Goal: Information Seeking & Learning: Check status

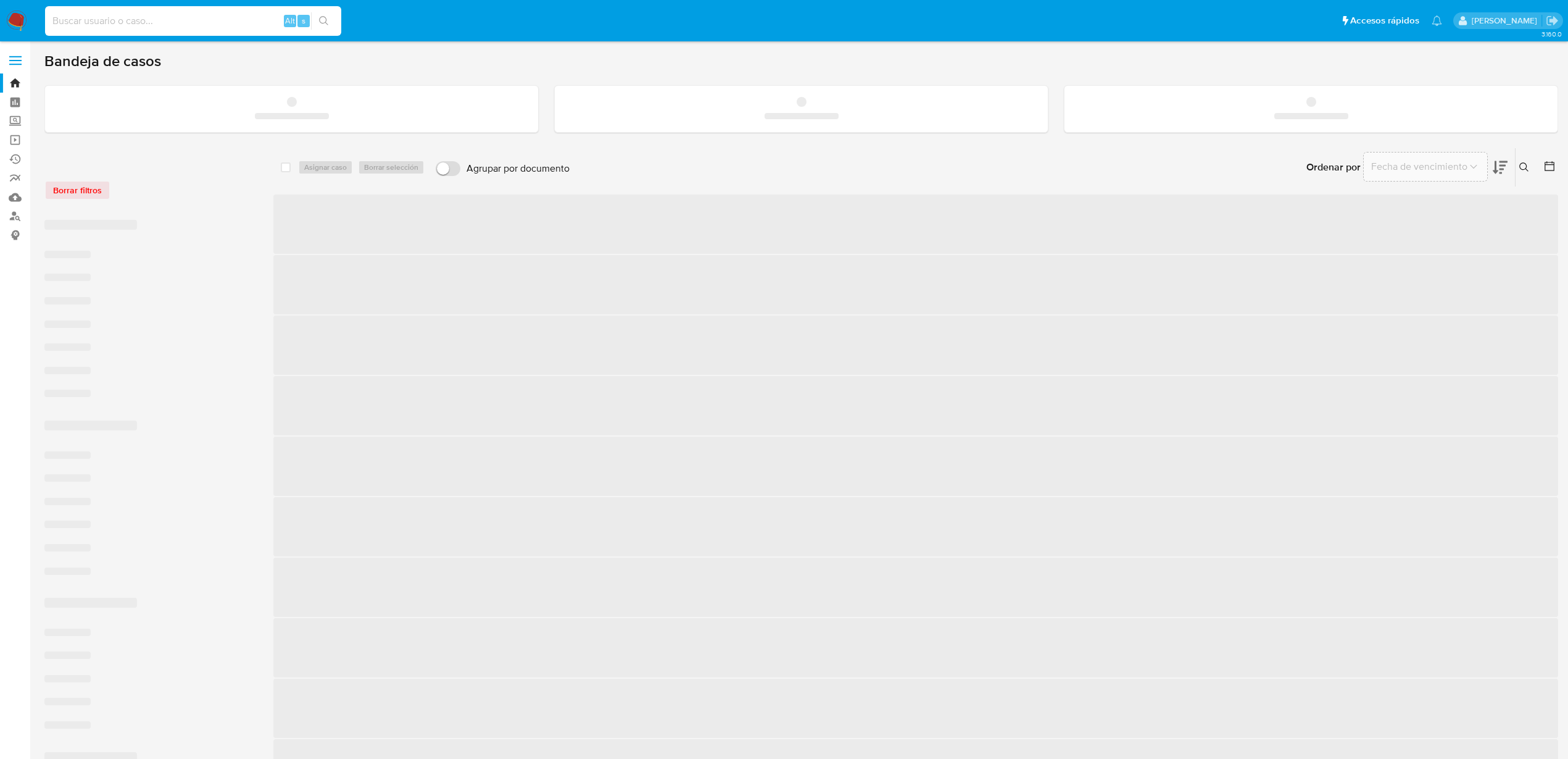
click at [105, 22] on input at bounding box center [193, 20] width 296 height 16
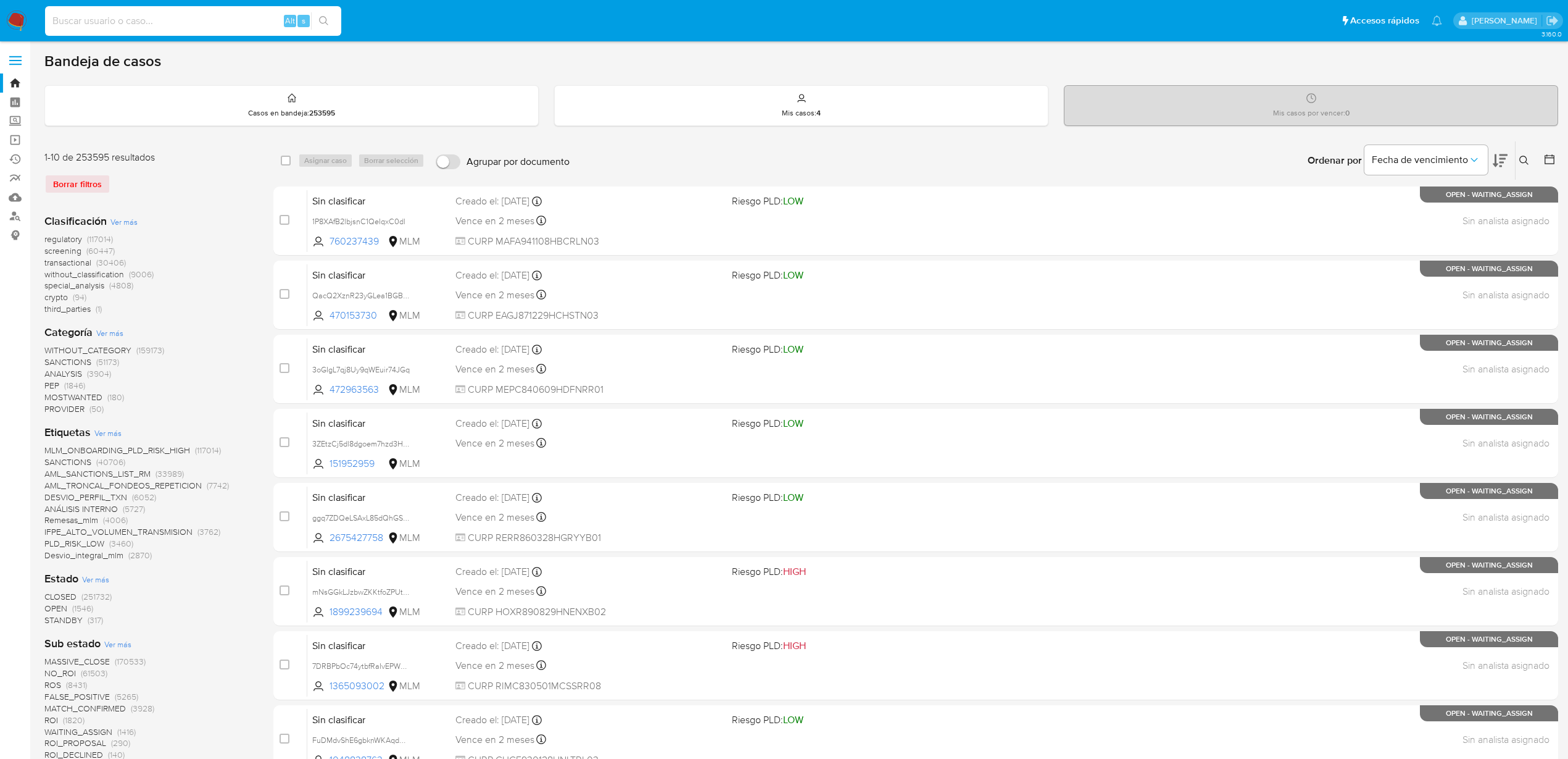
paste input "1184598375"
type input "1184598375"
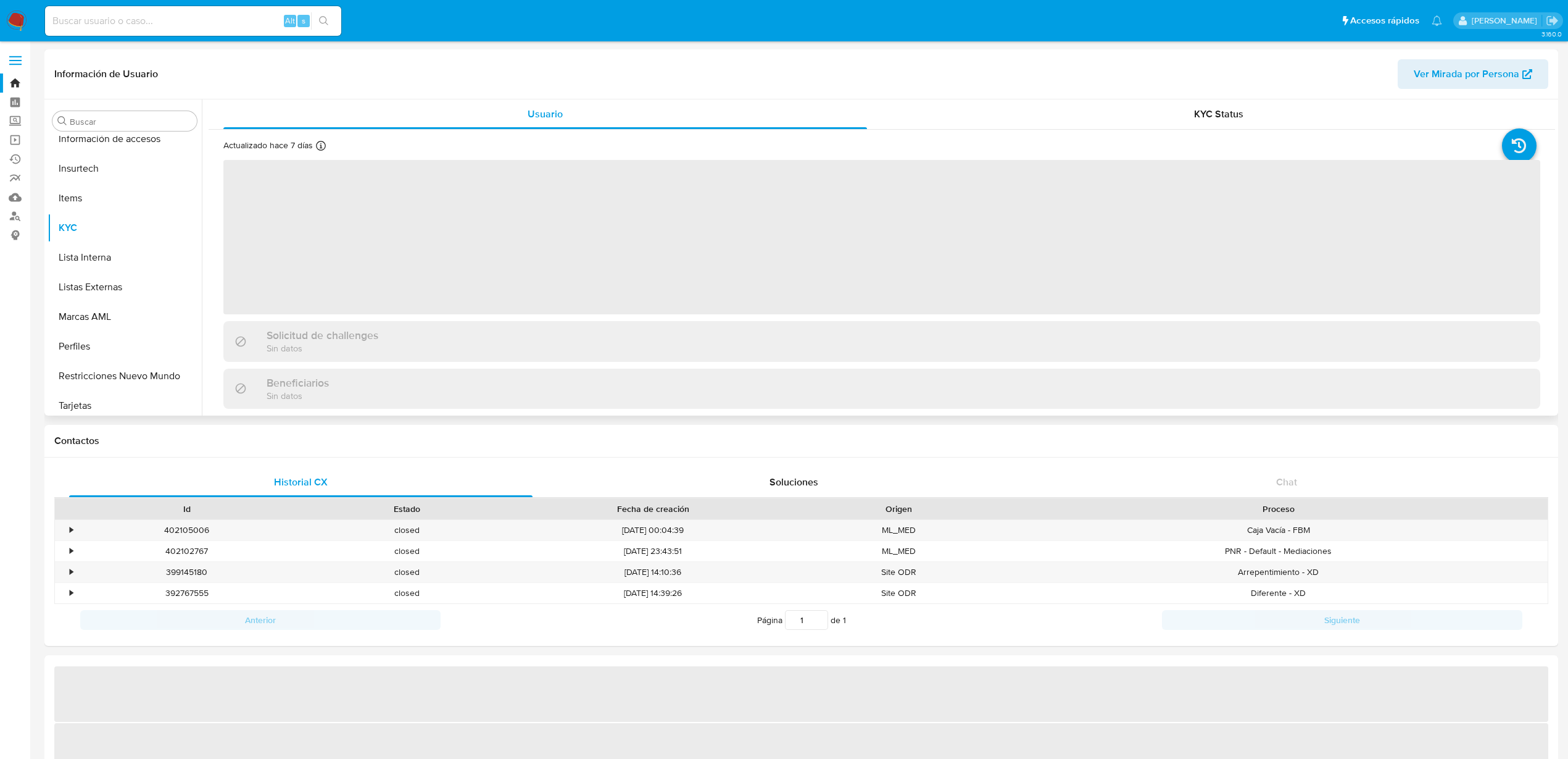
scroll to position [522, 0]
select select "10"
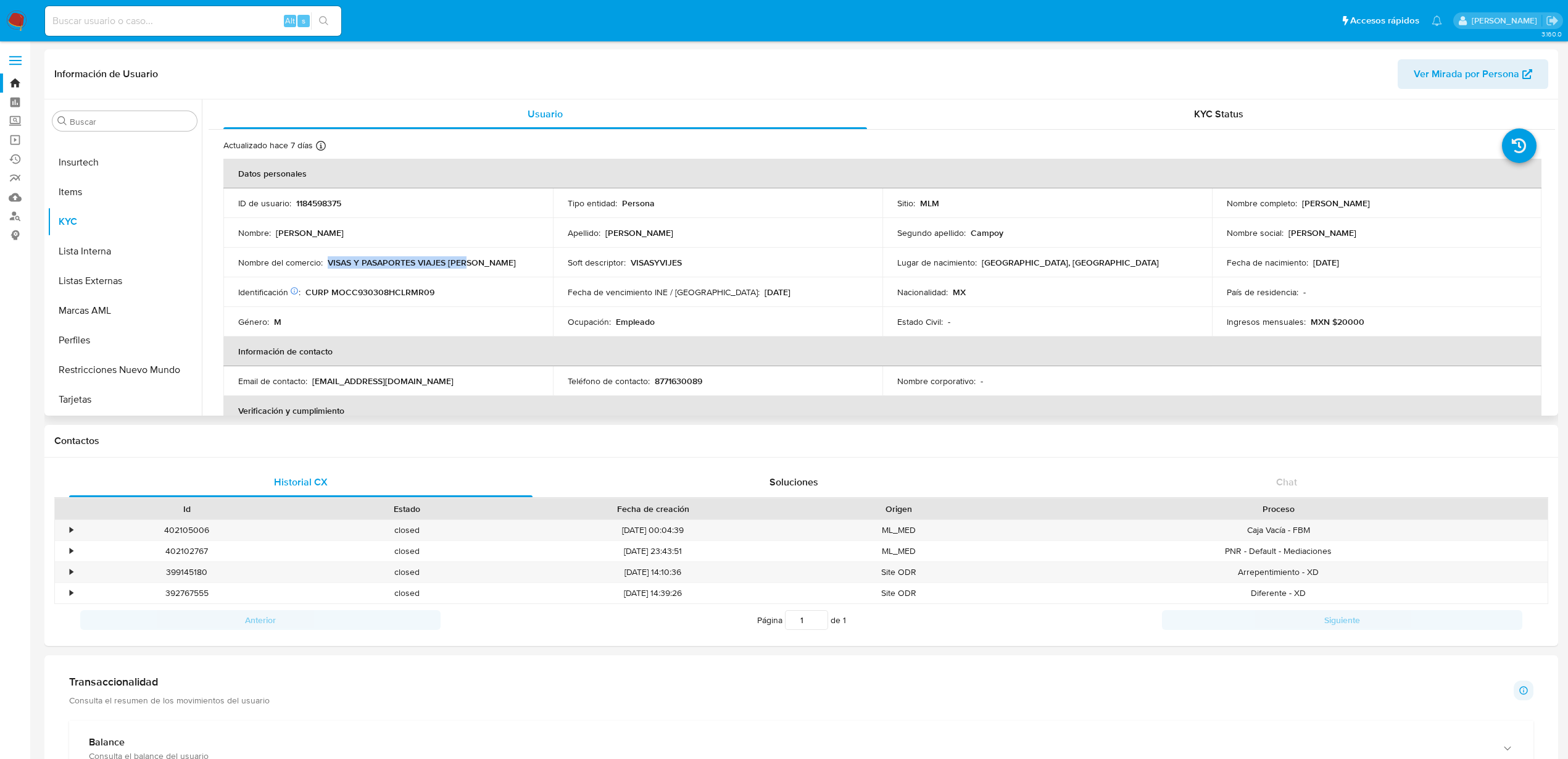
drag, startPoint x: 475, startPoint y: 265, endPoint x: 329, endPoint y: 261, distance: 146.1
click at [329, 261] on div "Nombre del comercio : VISAS Y PASAPORTES VIAJES [PERSON_NAME]" at bounding box center [388, 262] width 300 height 11
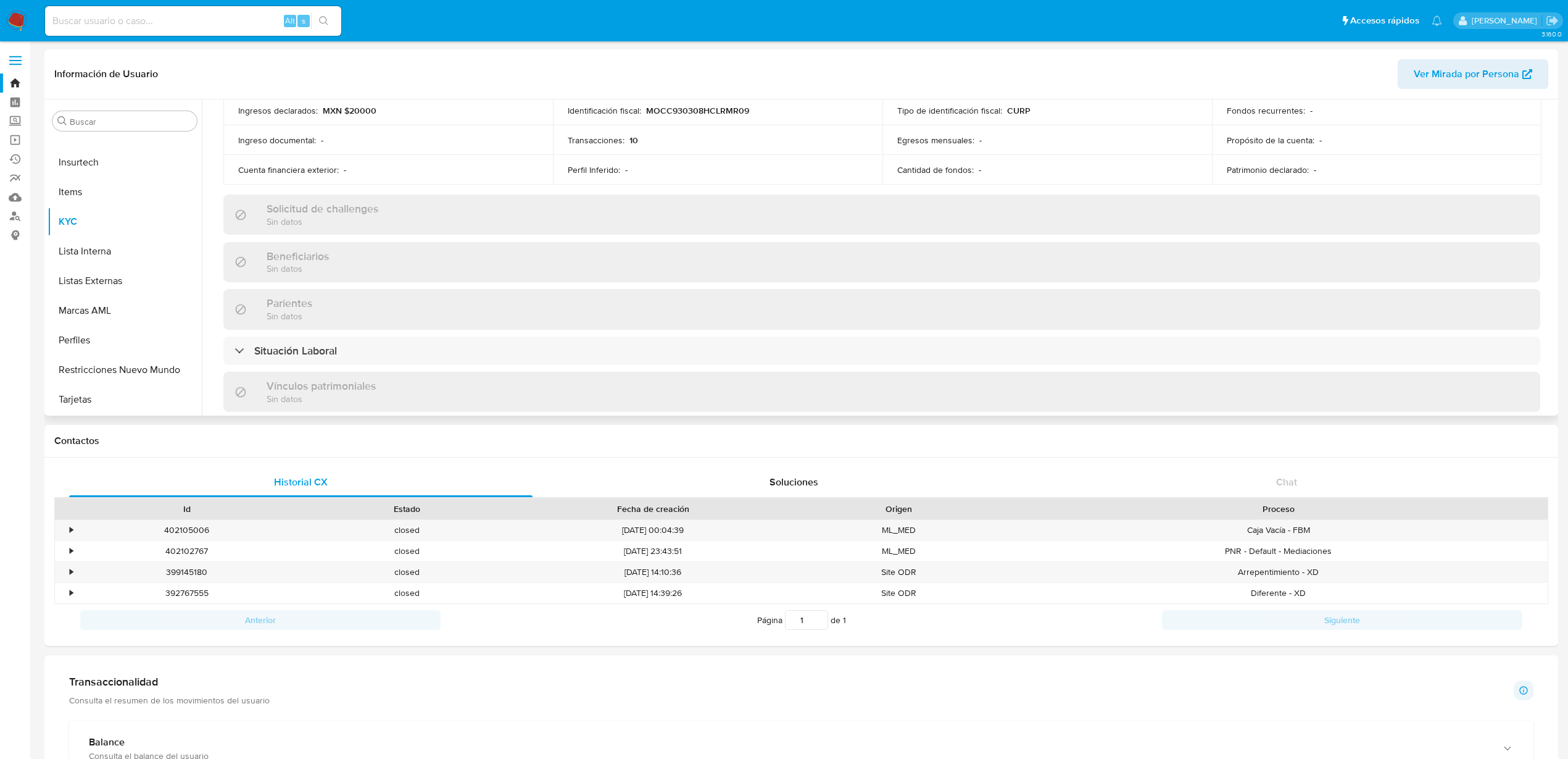
scroll to position [540, 0]
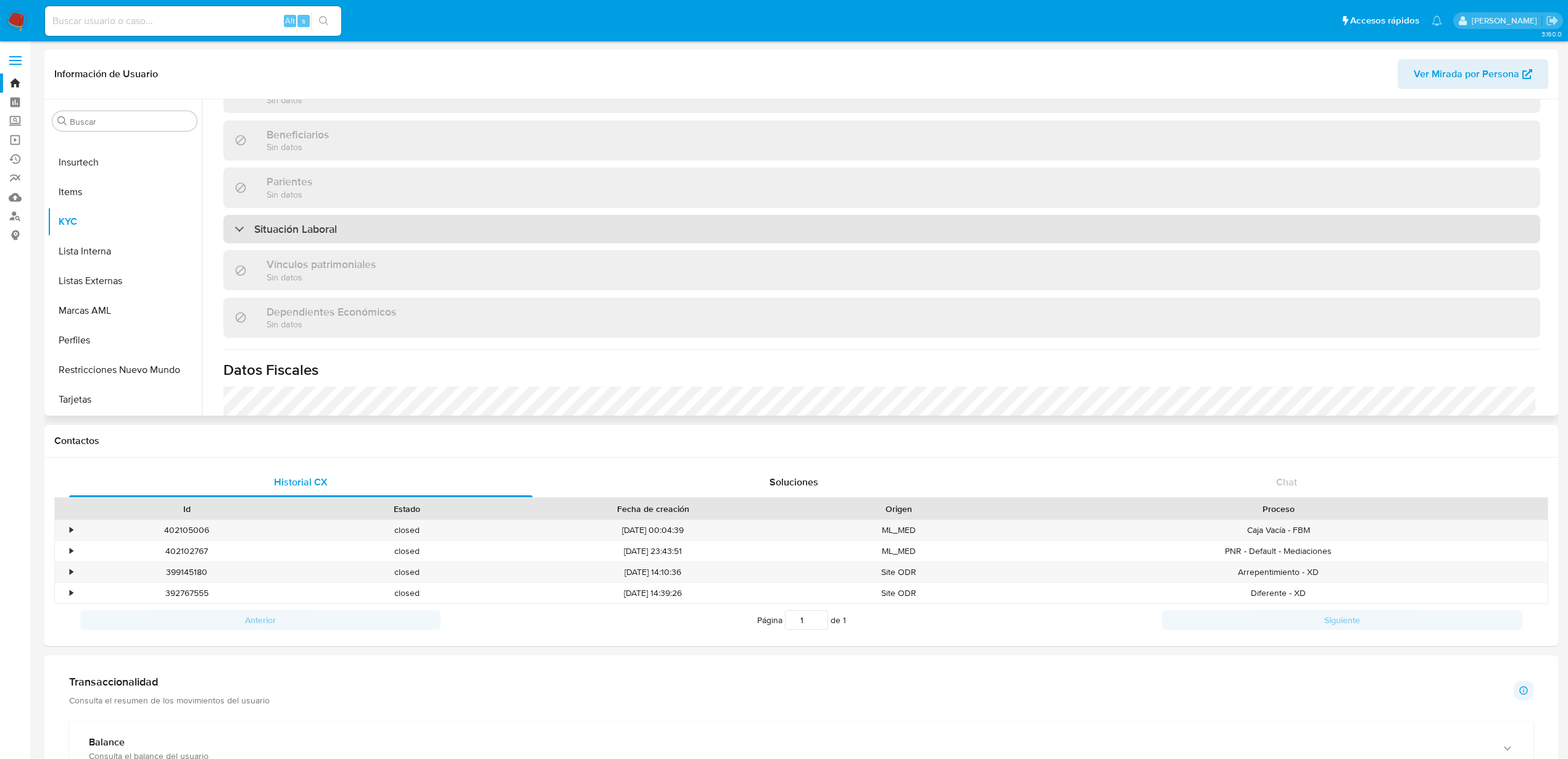
click at [358, 236] on div "Situación Laboral" at bounding box center [882, 229] width 1317 height 28
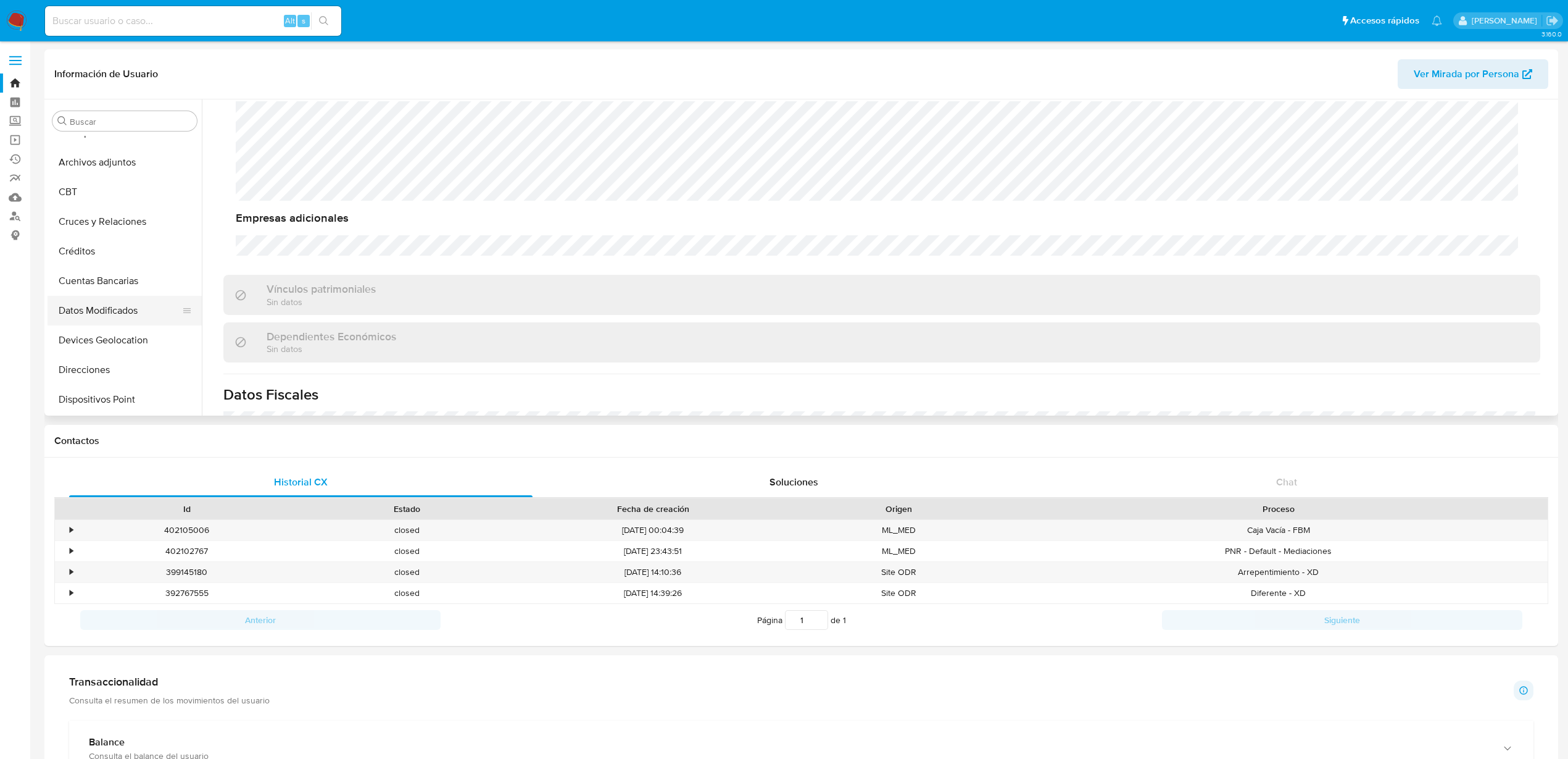
scroll to position [0, 0]
click at [118, 238] on button "Cruces y Relaciones" at bounding box center [120, 240] width 144 height 30
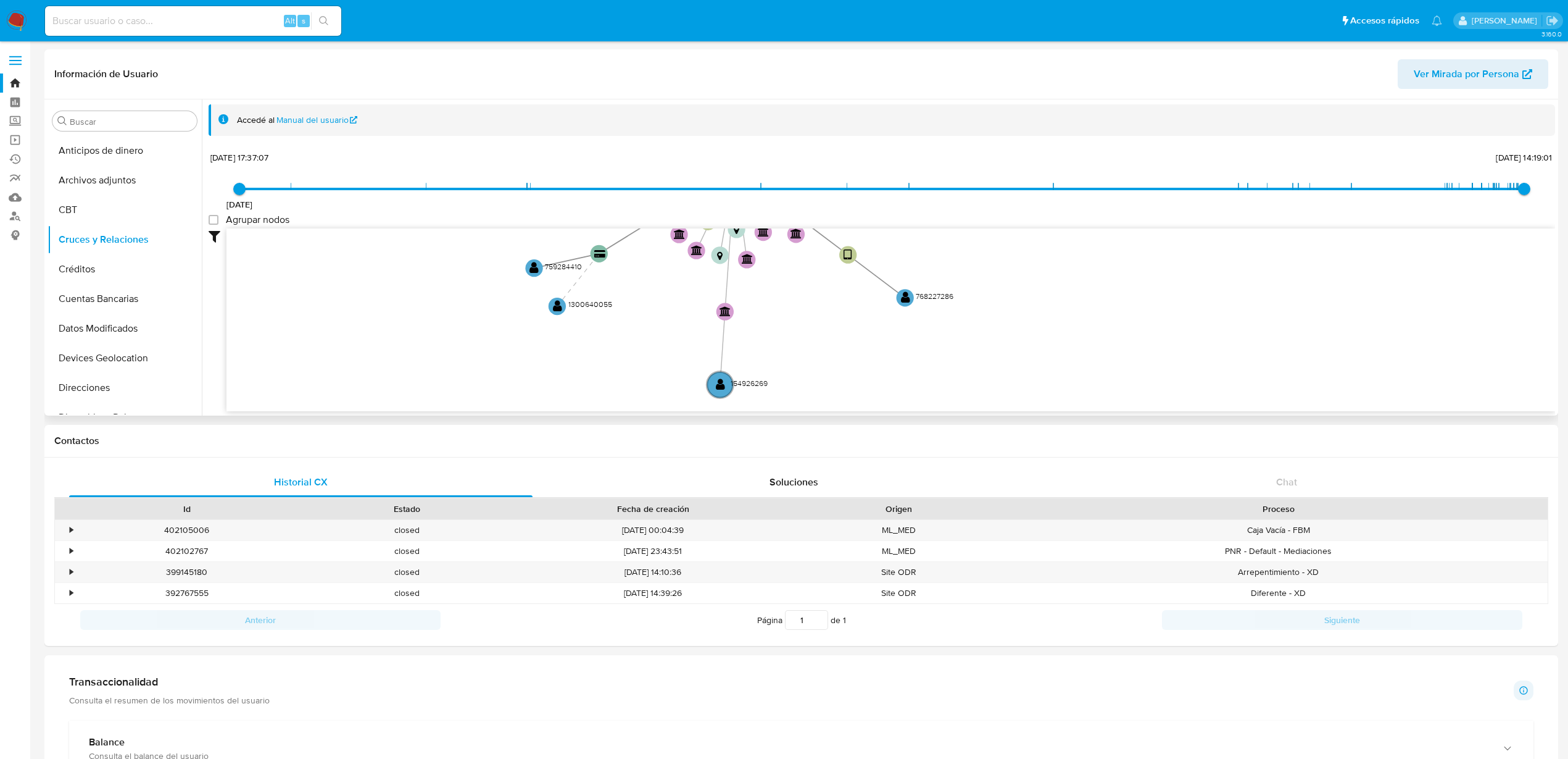
drag, startPoint x: 1397, startPoint y: 307, endPoint x: 1091, endPoint y: 195, distance: 325.9
click at [1091, 195] on div "[DATE] [DATE] 17:37:07 [DATE] 14:19:01 Agrupar nodos Filtros Confianza alta Dev…" at bounding box center [882, 302] width 1347 height 307
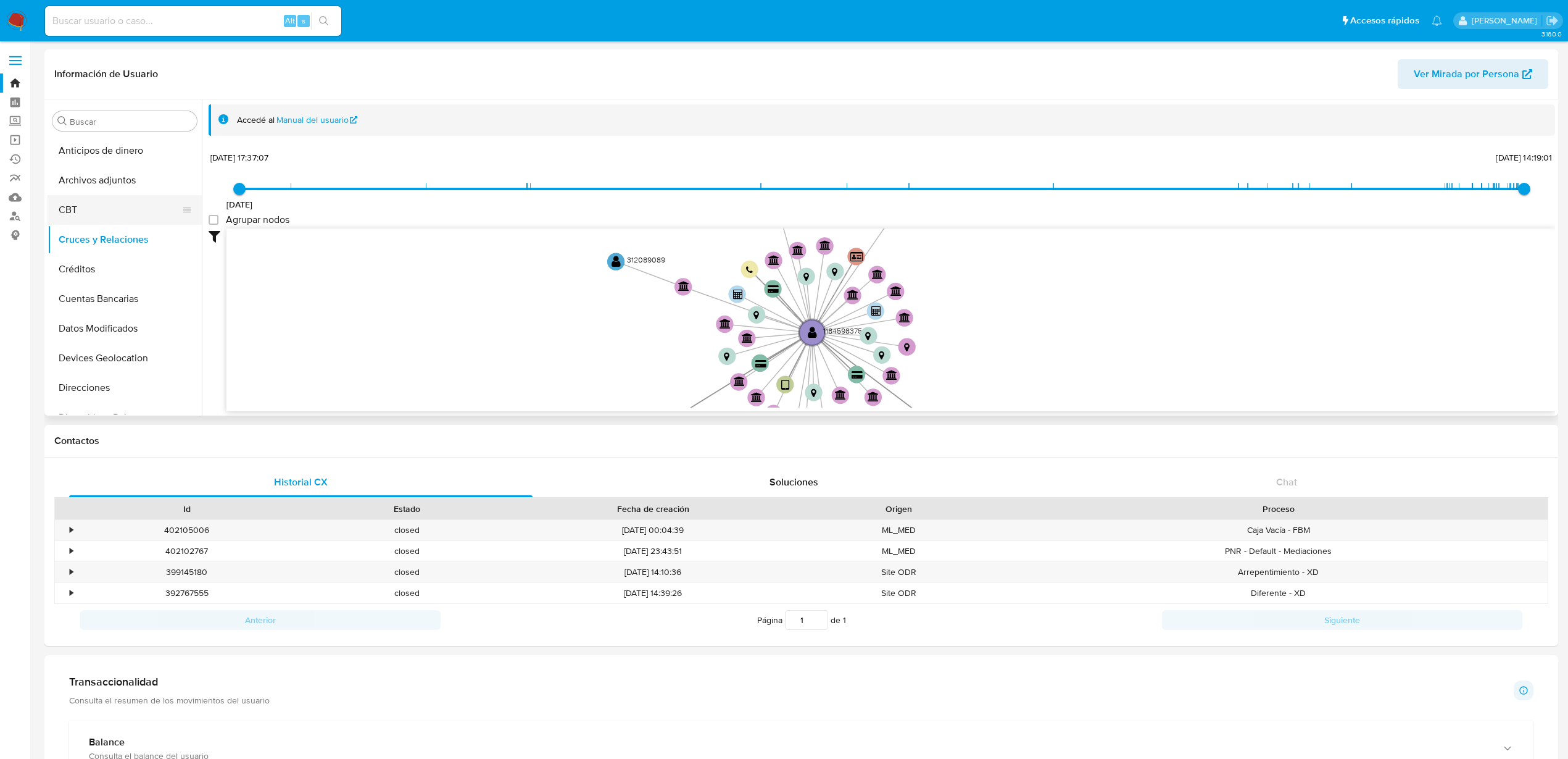
drag, startPoint x: 1074, startPoint y: 271, endPoint x: 148, endPoint y: 219, distance: 927.5
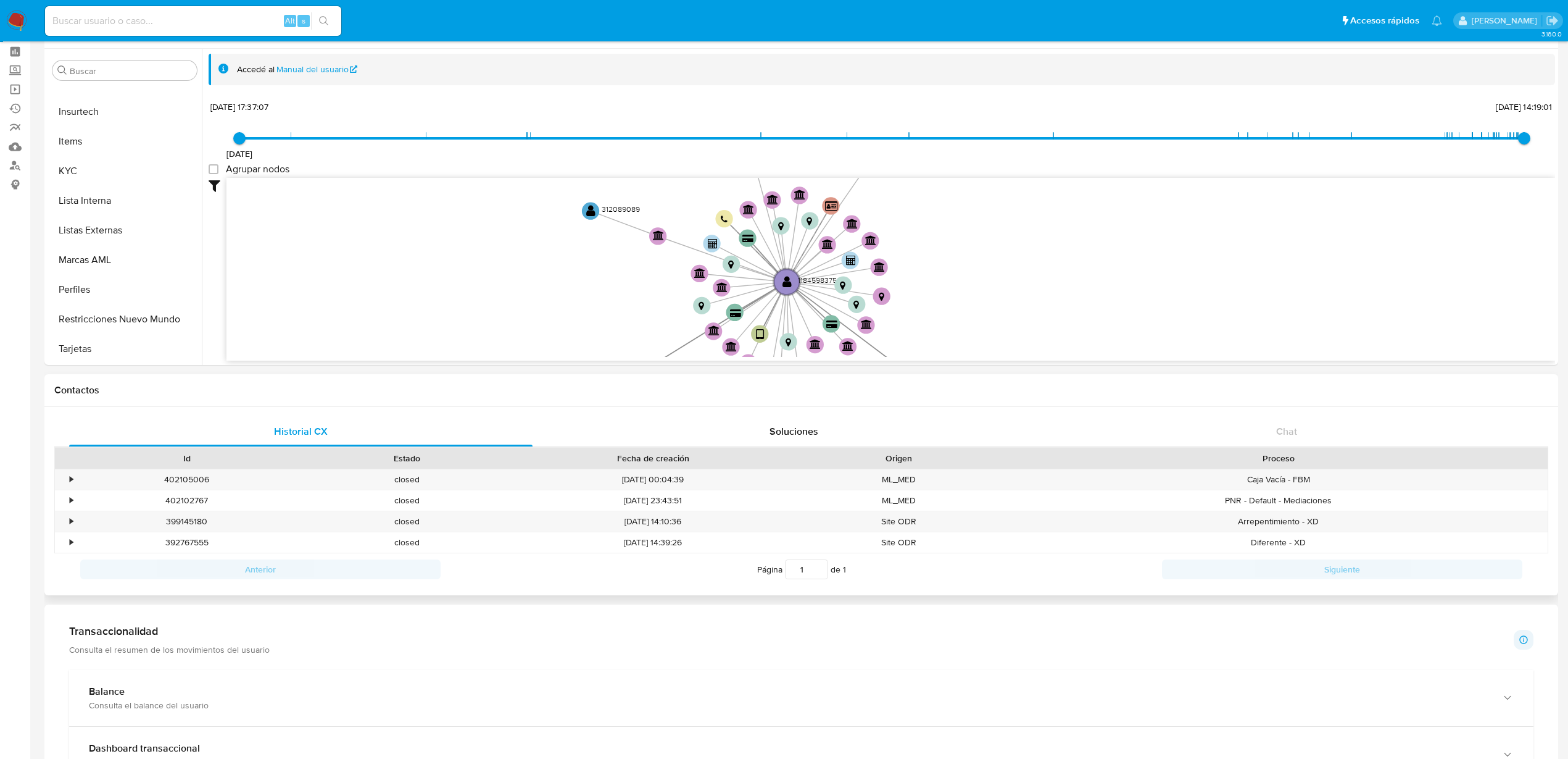
scroll to position [77, 0]
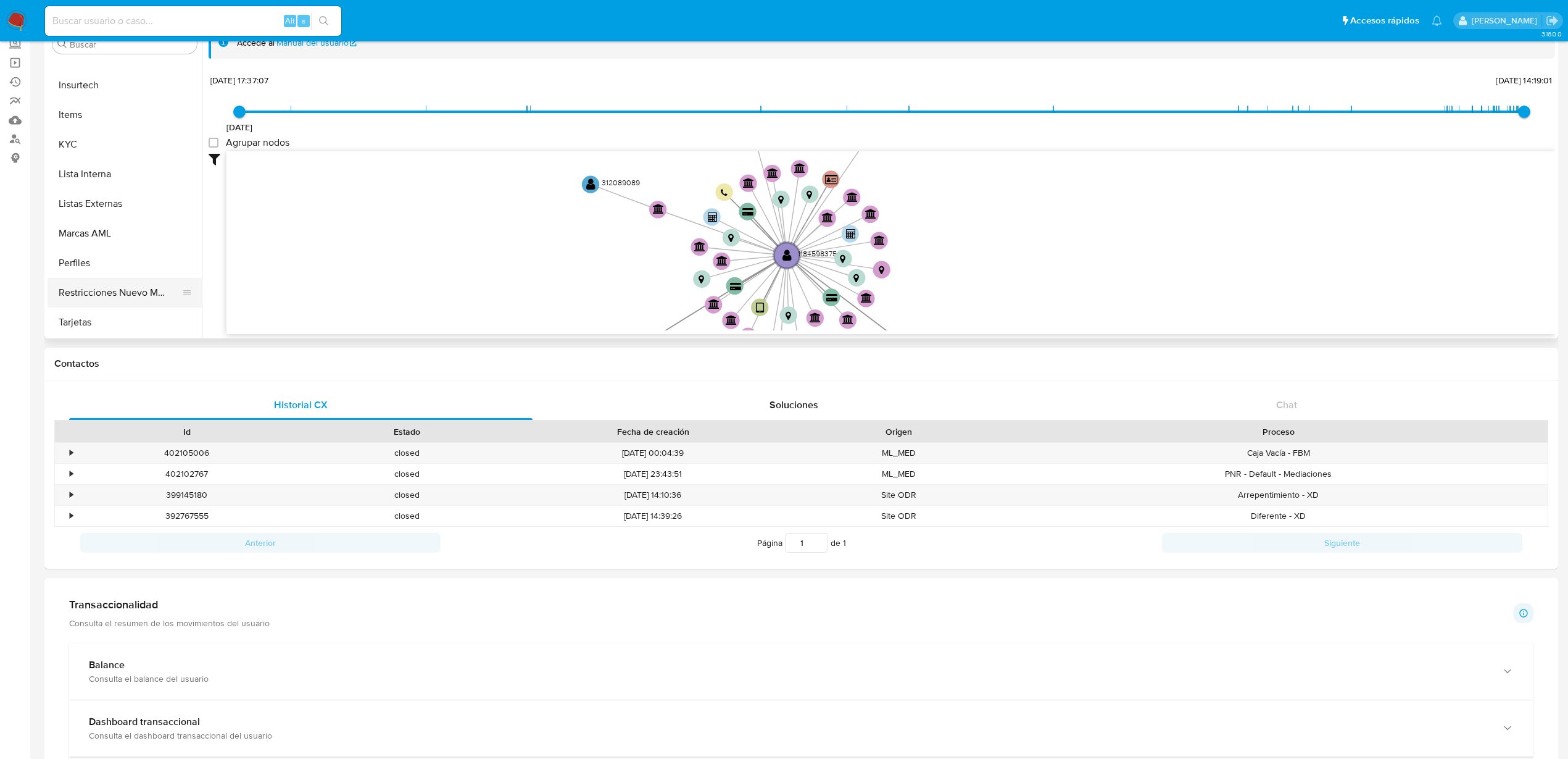
click at [123, 297] on button "Restricciones Nuevo Mundo" at bounding box center [120, 293] width 144 height 30
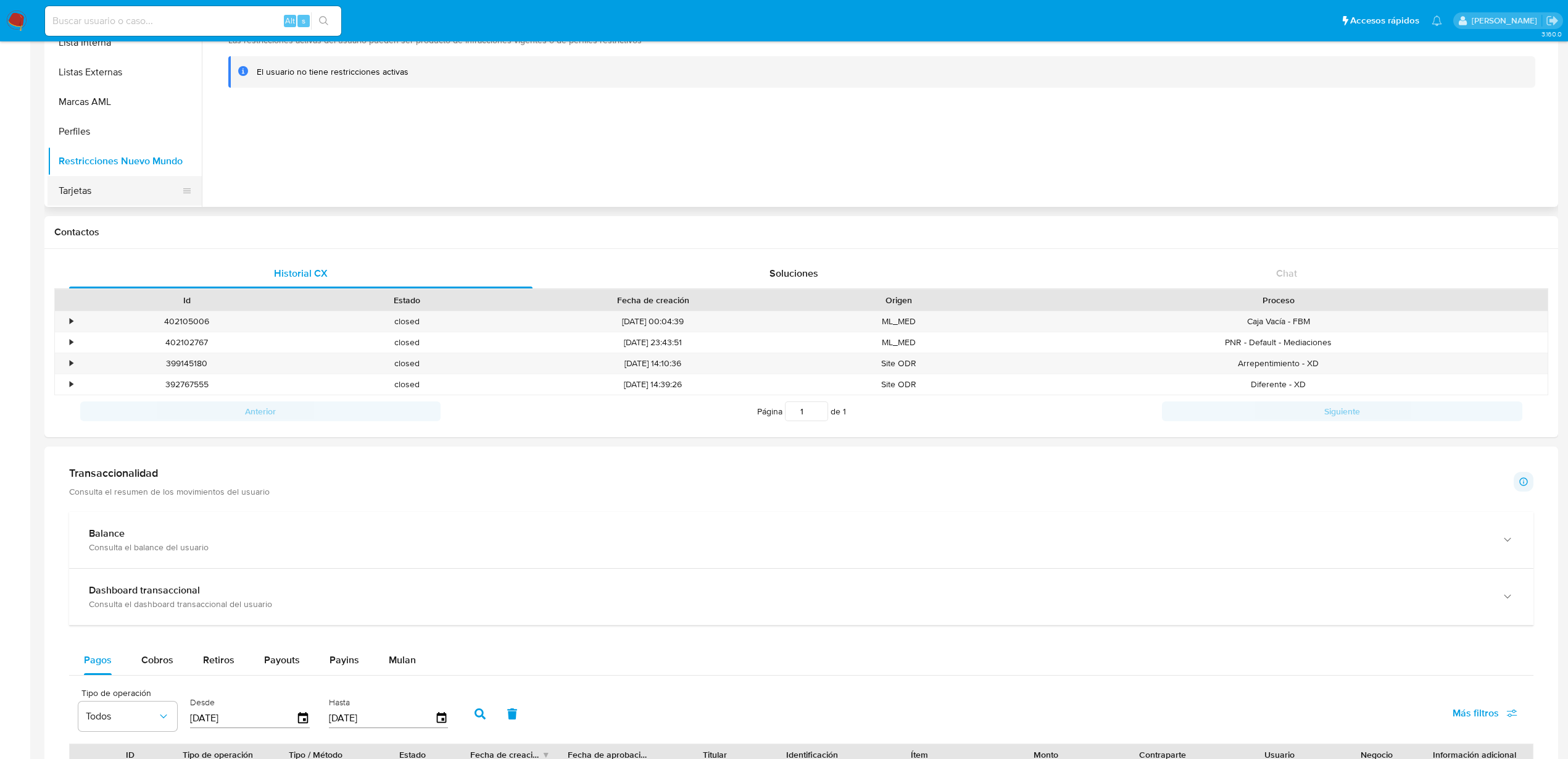
scroll to position [231, 0]
